Goal: Information Seeking & Learning: Understand process/instructions

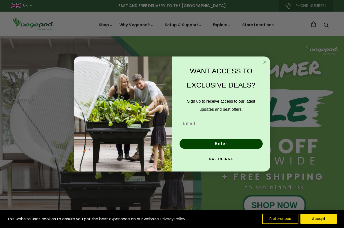
click at [264, 61] on circle "Close dialog" at bounding box center [265, 62] width 6 height 6
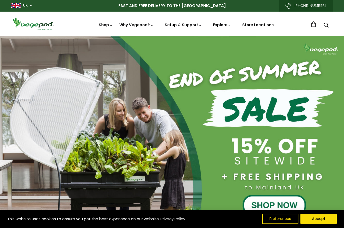
scroll to position [0, 82]
click at [206, 83] on link "How to Fill Your Vegepod" at bounding box center [197, 85] width 69 height 13
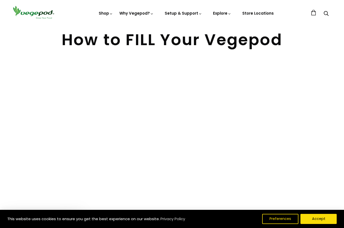
scroll to position [17, 0]
click at [301, 160] on div "How to FILL Your Vegepod" at bounding box center [172, 115] width 335 height 167
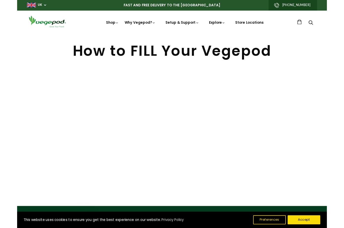
scroll to position [37, 0]
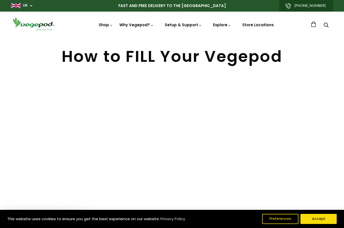
click at [212, 84] on link "How to Fill Your Vegepod" at bounding box center [197, 85] width 69 height 13
